Goal: Find contact information: Find contact information

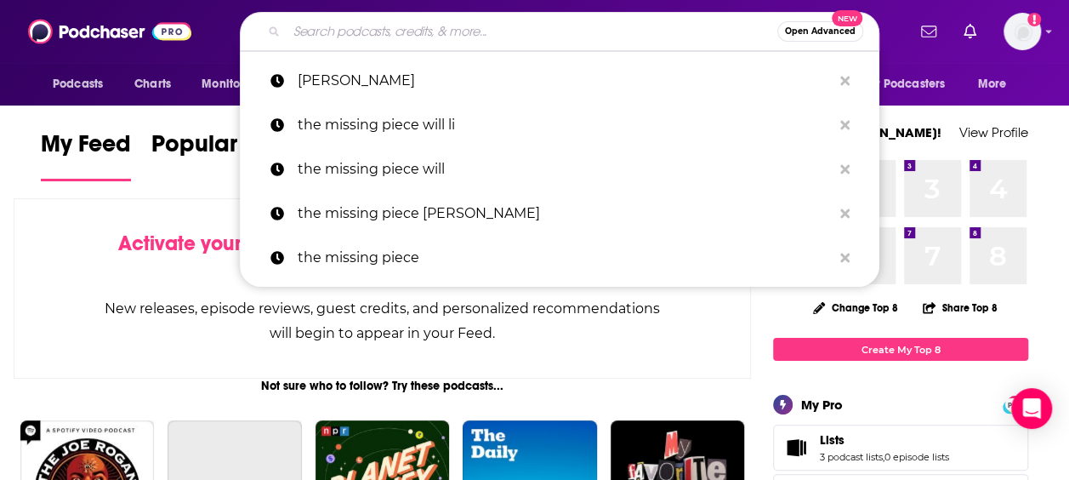
click at [508, 37] on input "Search podcasts, credits, & more..." at bounding box center [532, 31] width 491 height 27
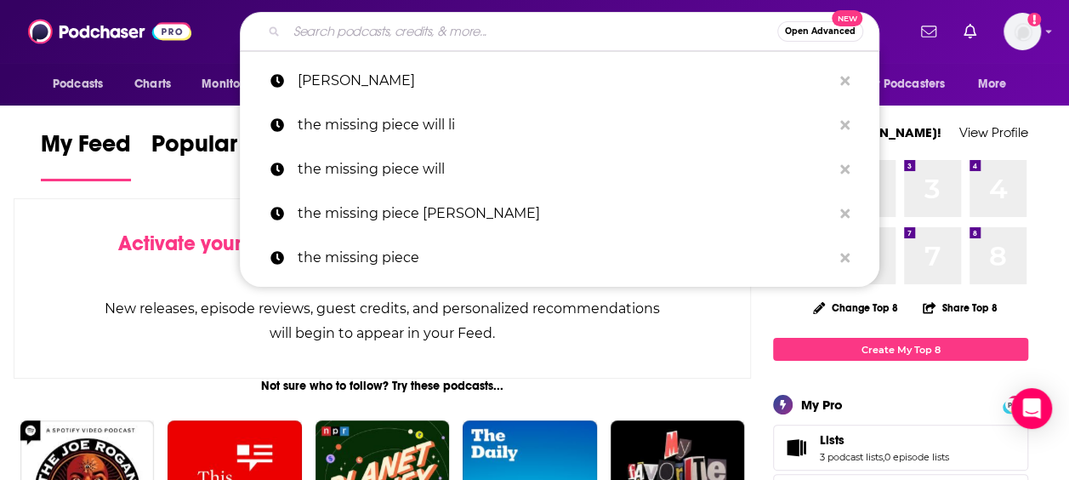
paste input "Curiosity Hour Podcast"
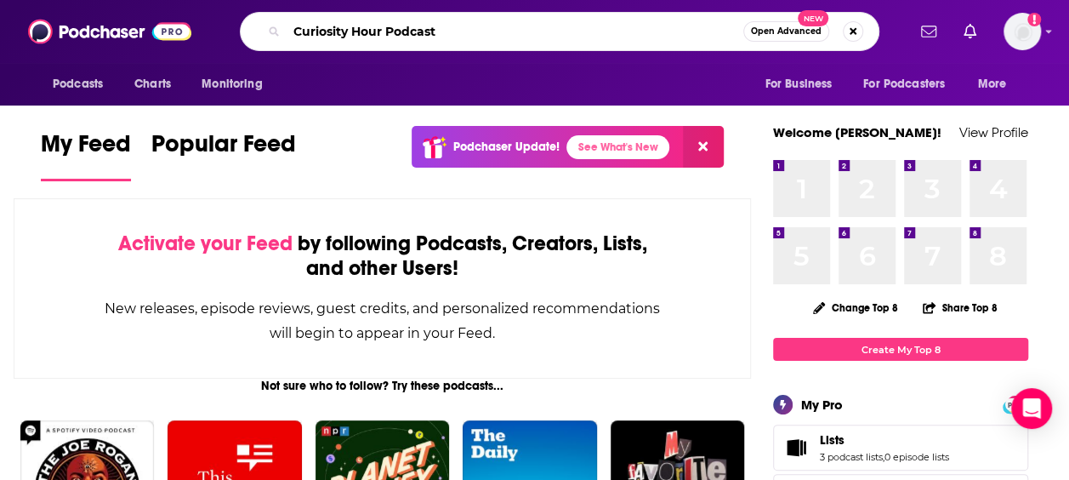
type input "Curiosity Hour Podcast"
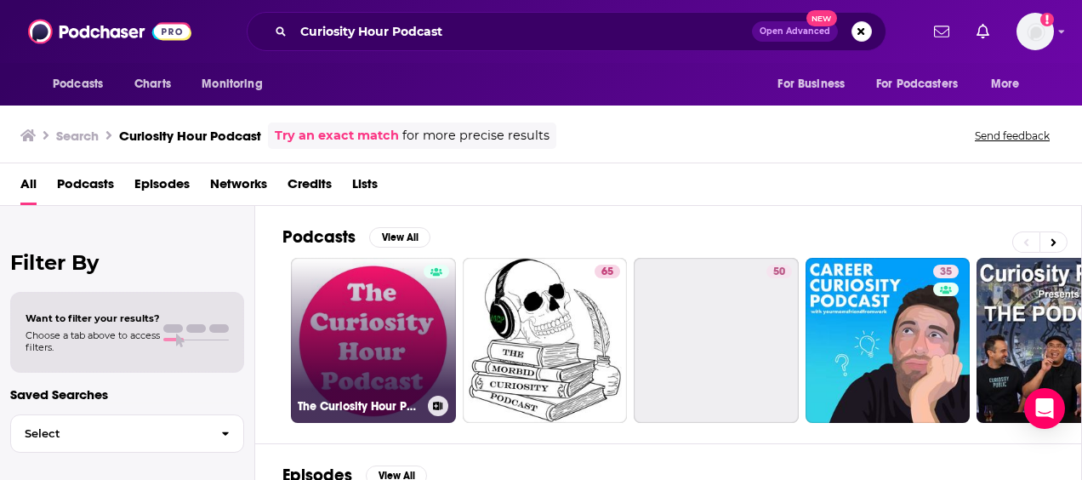
click at [395, 319] on link "The Curiosity Hour Podcast" at bounding box center [373, 340] width 165 height 165
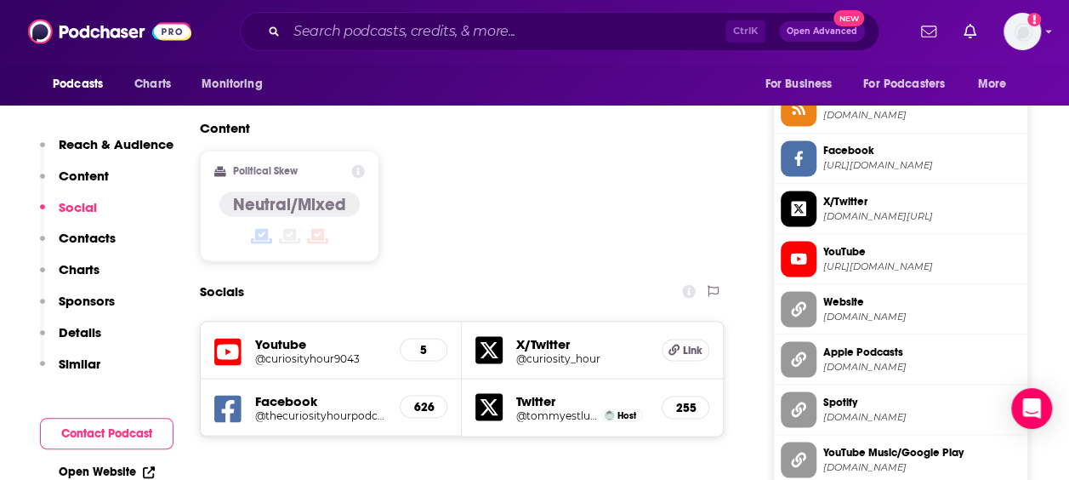
scroll to position [1653, 0]
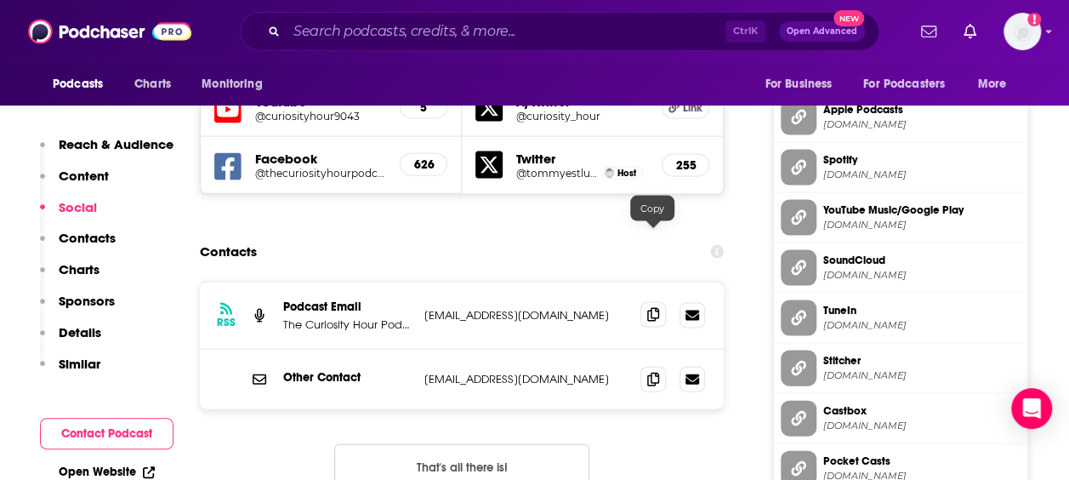
click at [652, 308] on icon at bounding box center [653, 315] width 12 height 14
click at [652, 372] on icon at bounding box center [653, 379] width 12 height 14
